Goal: Information Seeking & Learning: Learn about a topic

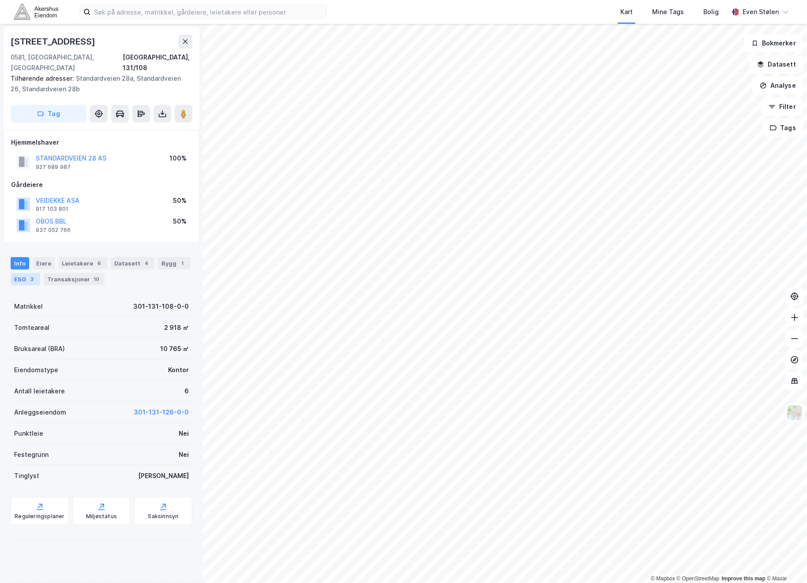
click at [29, 275] on div "3" at bounding box center [32, 279] width 9 height 9
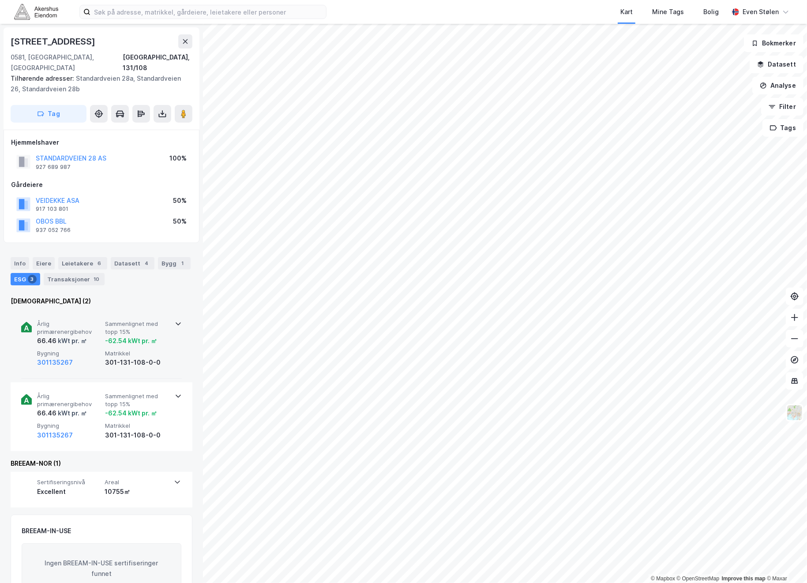
click at [175, 320] on icon at bounding box center [178, 323] width 7 height 7
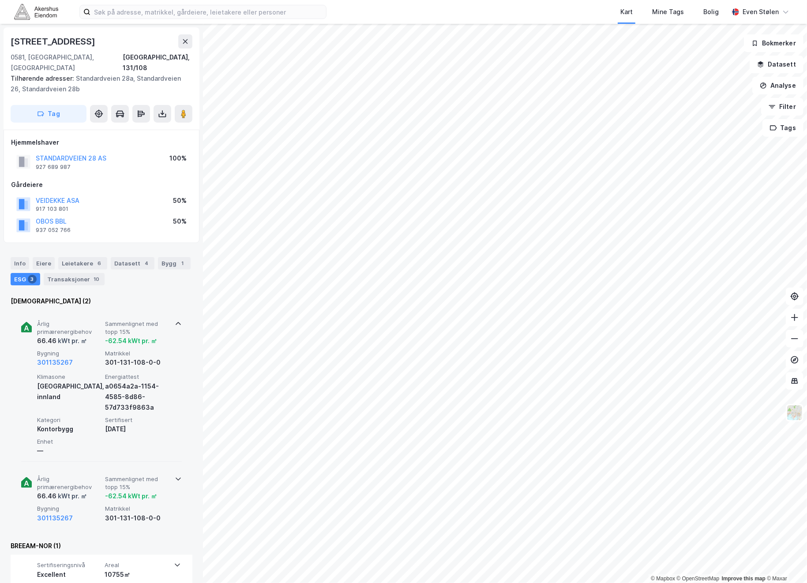
click at [175, 475] on icon at bounding box center [178, 478] width 7 height 7
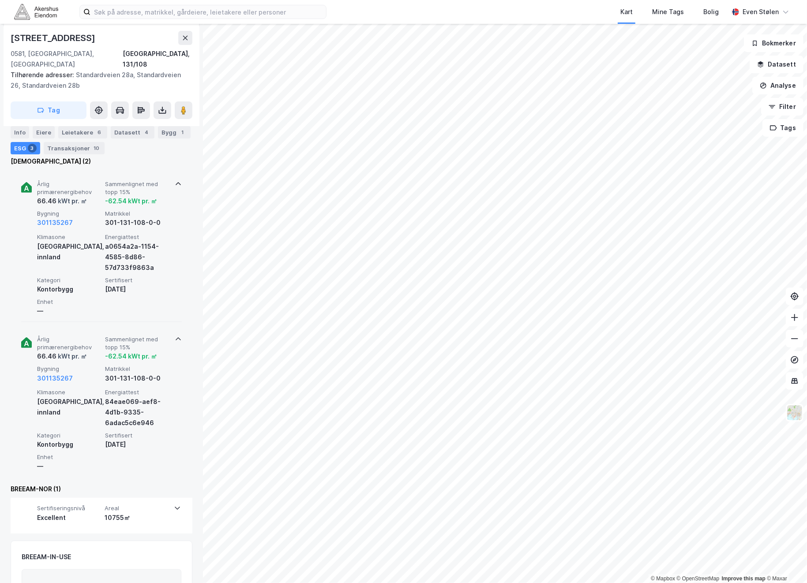
scroll to position [44, 0]
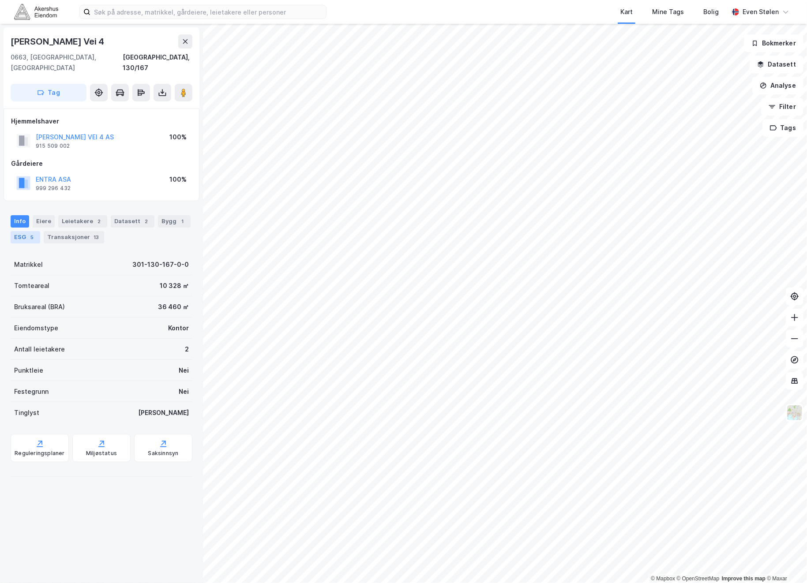
click at [30, 233] on div "5" at bounding box center [32, 237] width 9 height 9
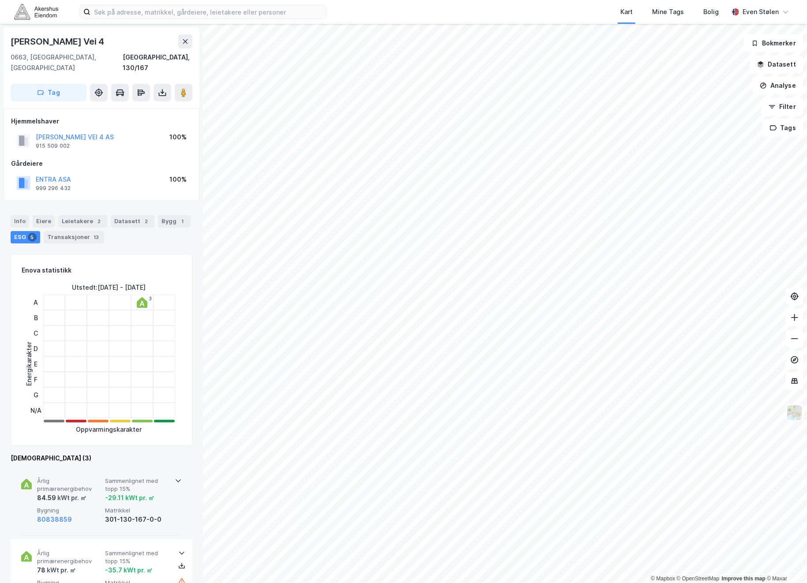
scroll to position [210, 0]
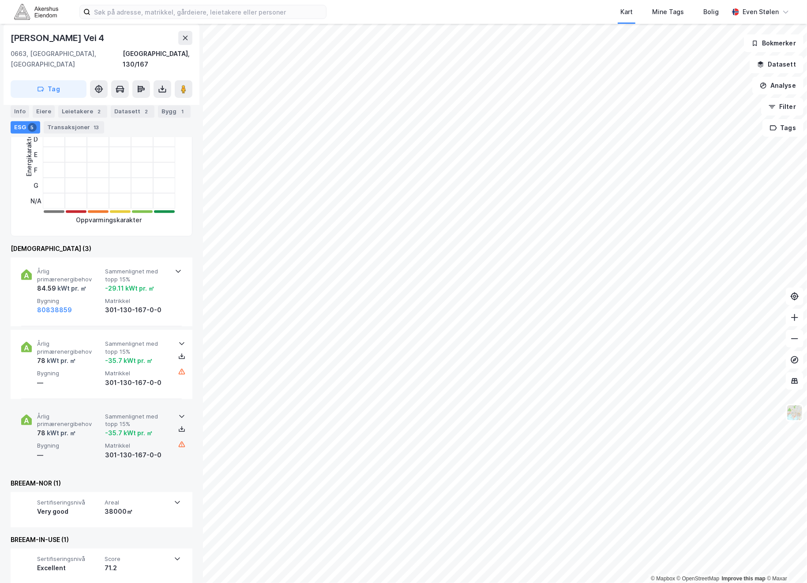
click at [102, 437] on div "Årlig primærenergibehov 78 kWt pr. ㎡ Sammenlignet med topp 15% -35.7 kWt pr. ㎡ …" at bounding box center [103, 437] width 132 height 48
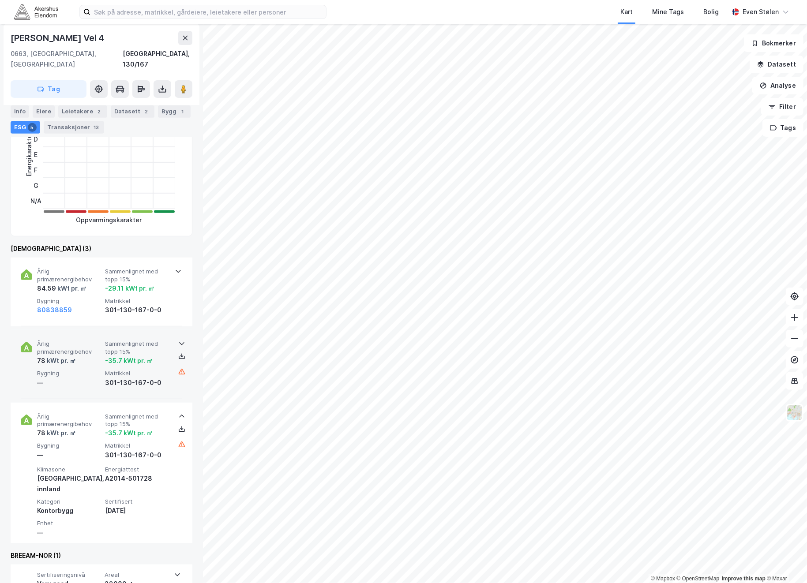
click at [102, 368] on div "Årlig primærenergibehov 78 kWt pr. ㎡ Sammenlignet med topp 15% -35.7 kWt pr. ㎡ …" at bounding box center [103, 364] width 132 height 48
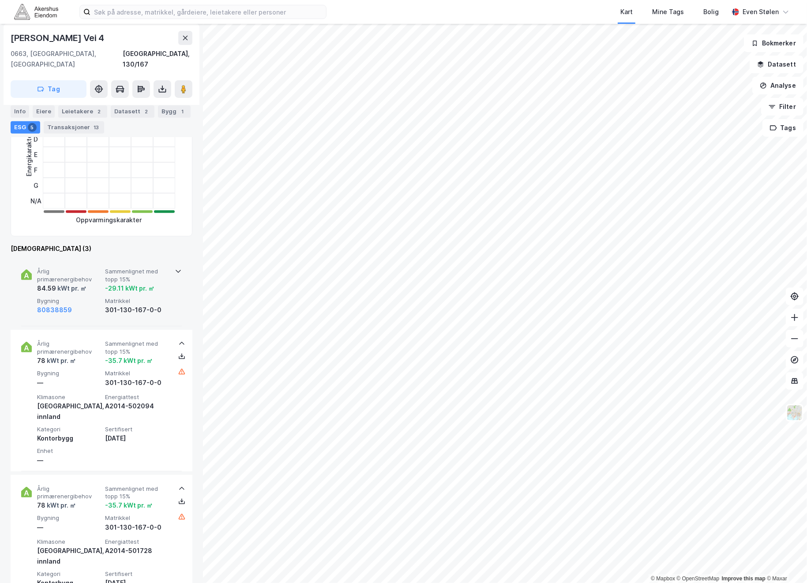
click at [94, 297] on span "Bygning" at bounding box center [69, 300] width 64 height 7
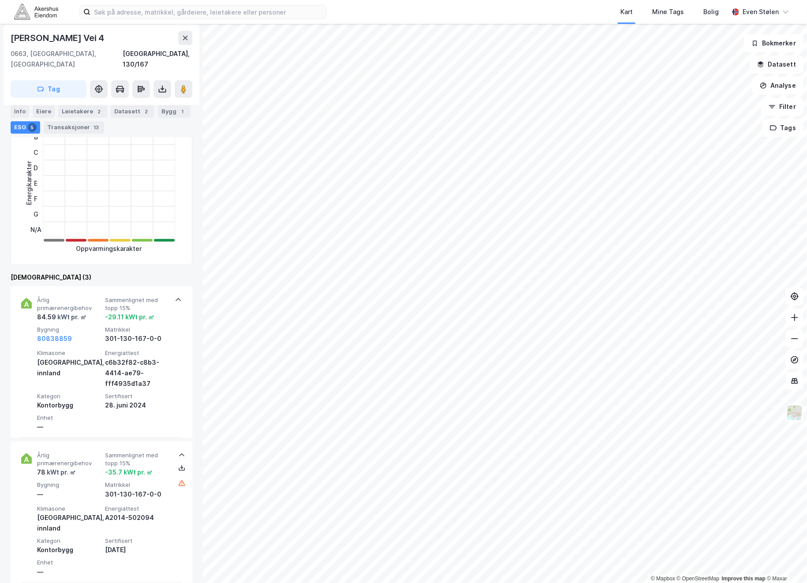
scroll to position [0, 0]
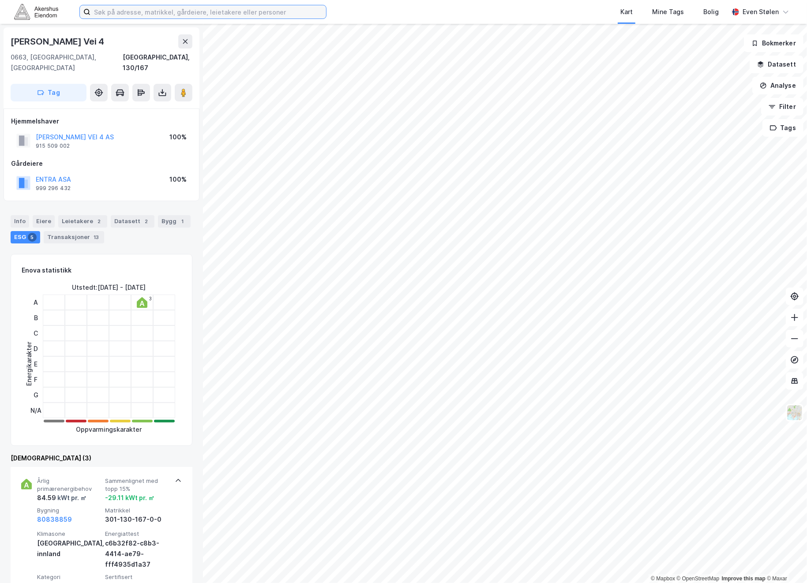
click at [159, 12] on input at bounding box center [208, 11] width 236 height 13
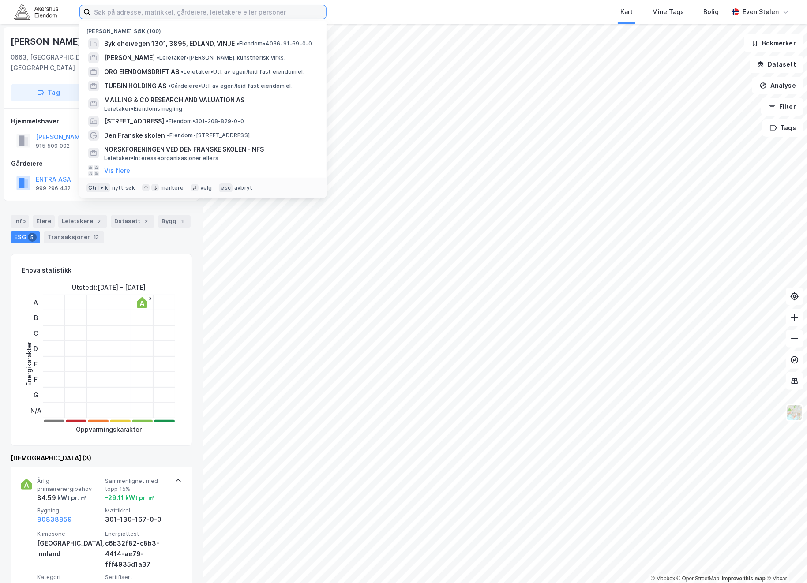
type input "r"
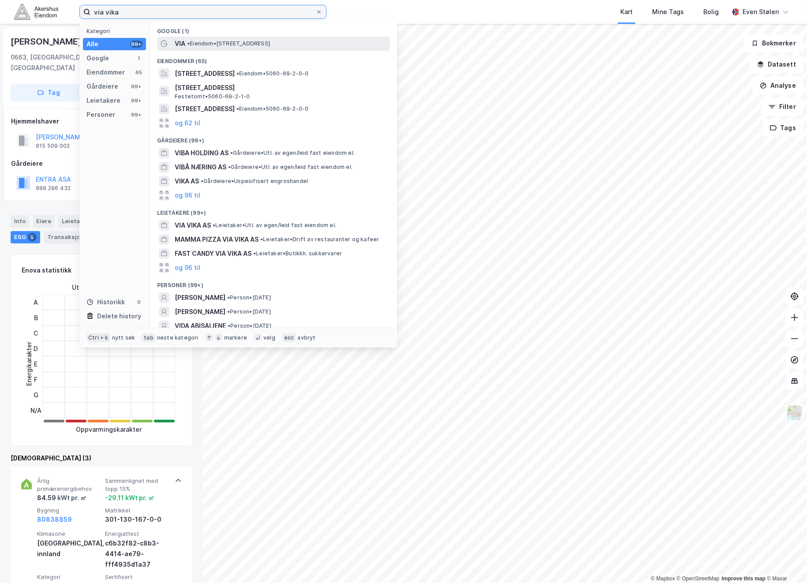
type input "via vika"
click at [270, 43] on span "• Eiendom • Ruseløkkveien 26, 0251 Oslo" at bounding box center [228, 43] width 83 height 7
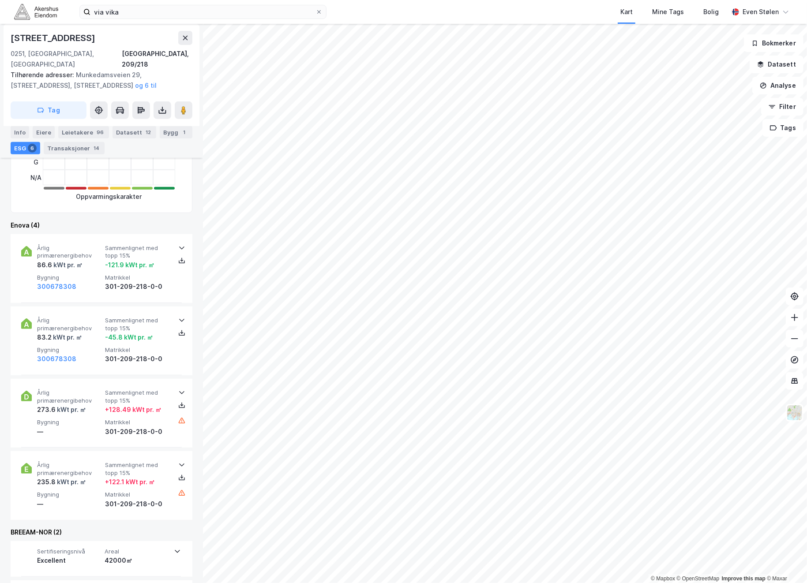
scroll to position [294, 0]
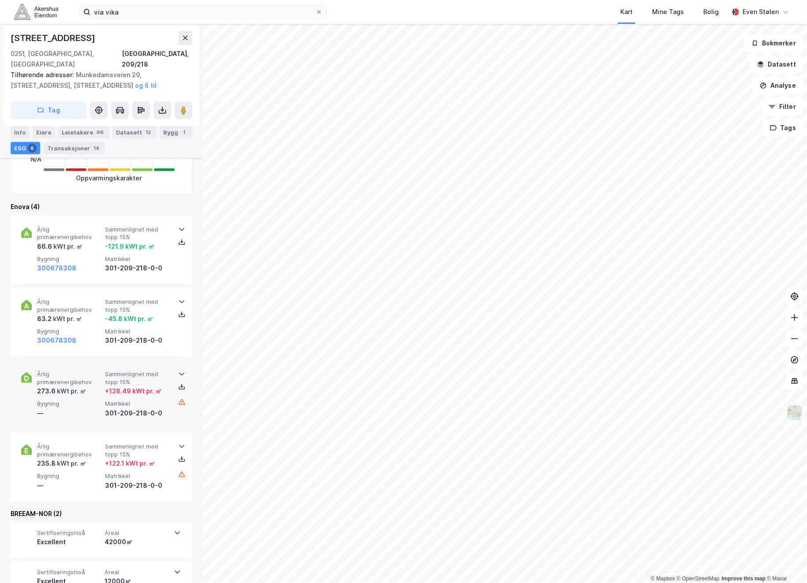
click at [94, 400] on span "Bygning" at bounding box center [69, 403] width 64 height 7
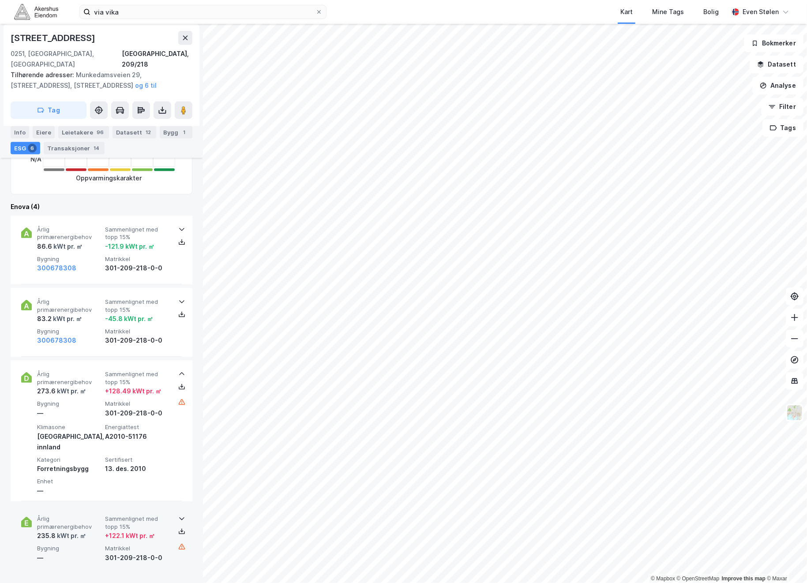
click at [92, 515] on span "Årlig primærenergibehov" at bounding box center [69, 522] width 64 height 15
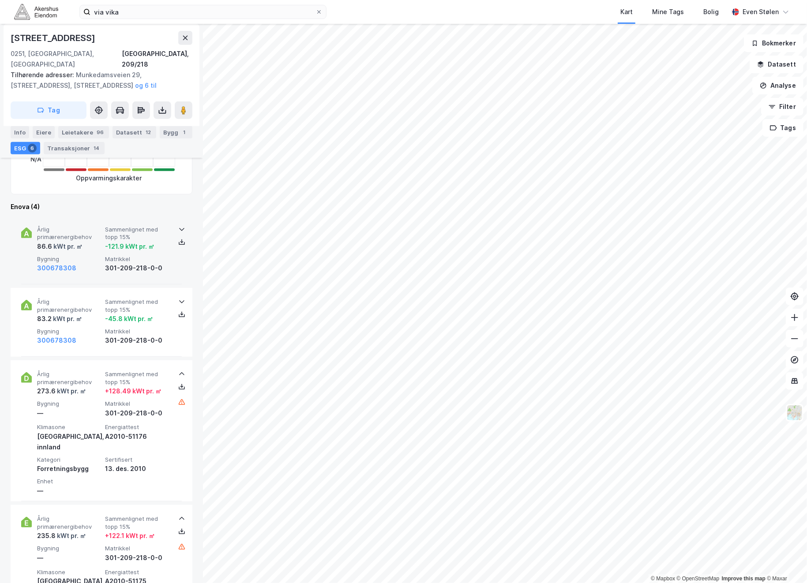
click at [75, 255] on span "Bygning" at bounding box center [69, 258] width 64 height 7
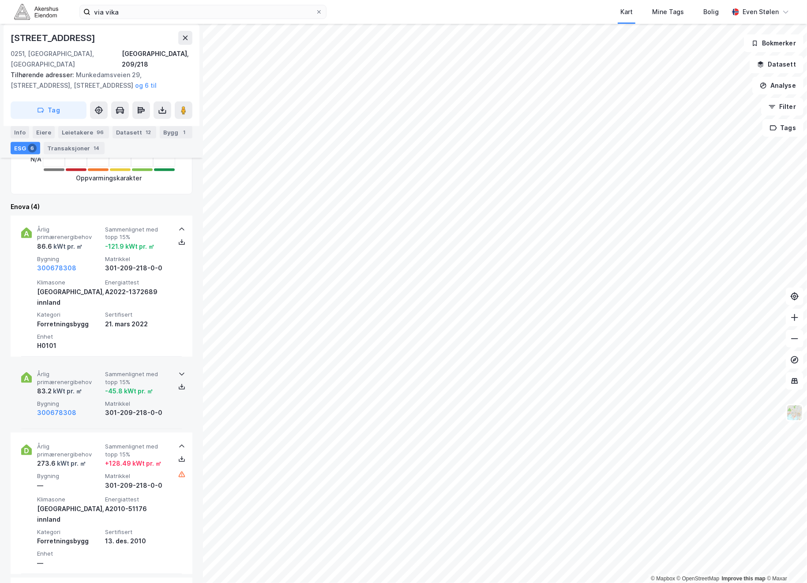
click at [79, 377] on div "Årlig primærenergibehov 83.2 kWt pr. ㎡ Sammenlignet med topp 15% -45.8 kWt pr. …" at bounding box center [103, 395] width 132 height 48
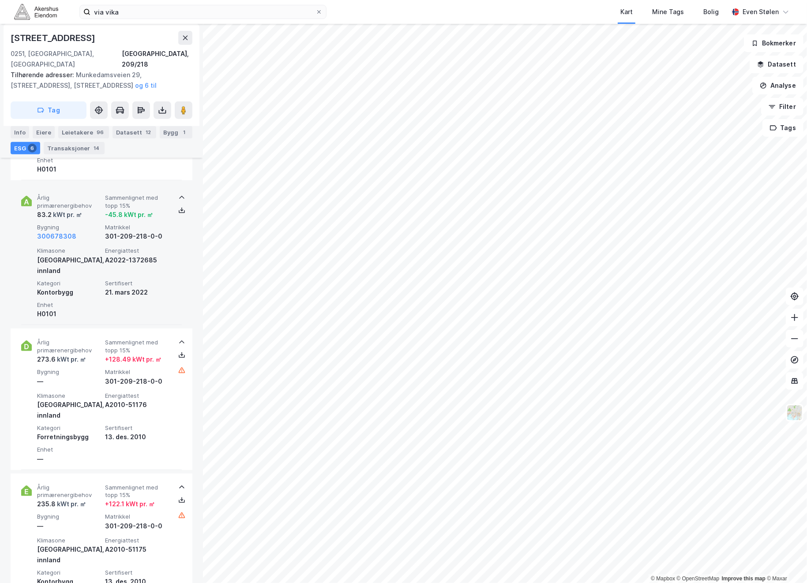
scroll to position [0, 0]
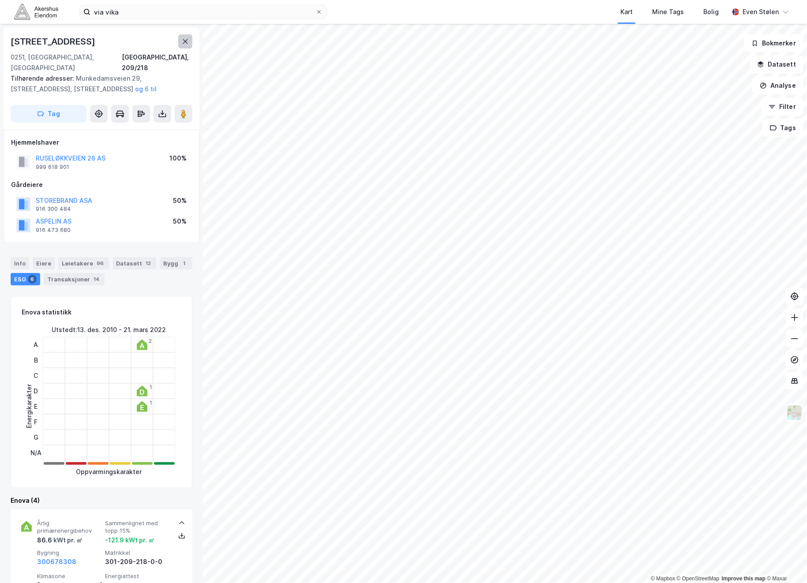
click at [185, 40] on icon at bounding box center [185, 41] width 7 height 7
